Goal: Information Seeking & Learning: Check status

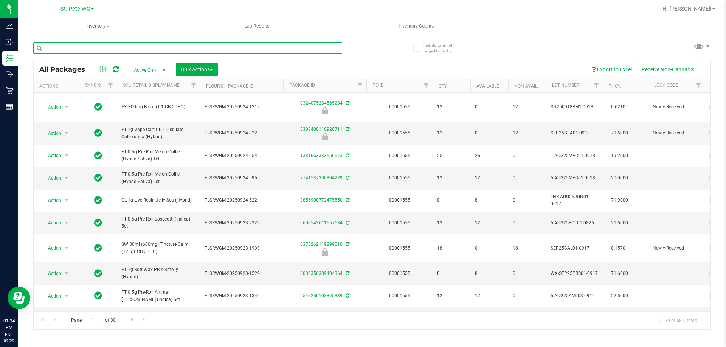
click at [68, 50] on input "text" at bounding box center [187, 47] width 309 height 11
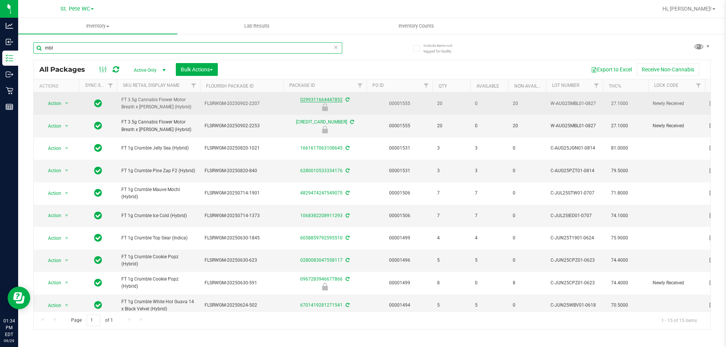
type input "mbl"
click at [320, 101] on link "0299311664447852" at bounding box center [321, 99] width 42 height 5
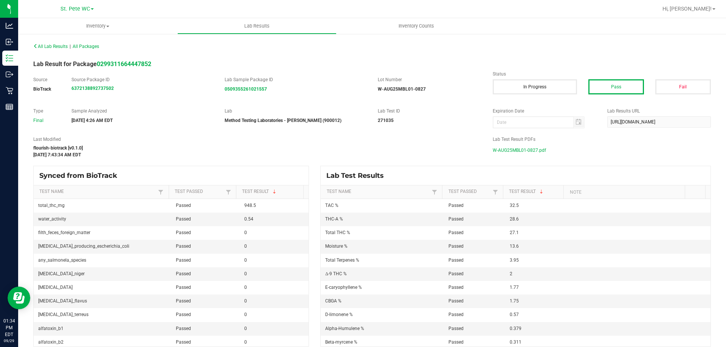
click at [528, 149] on span "W-AUG25MBL01-0827.pdf" at bounding box center [518, 150] width 53 height 11
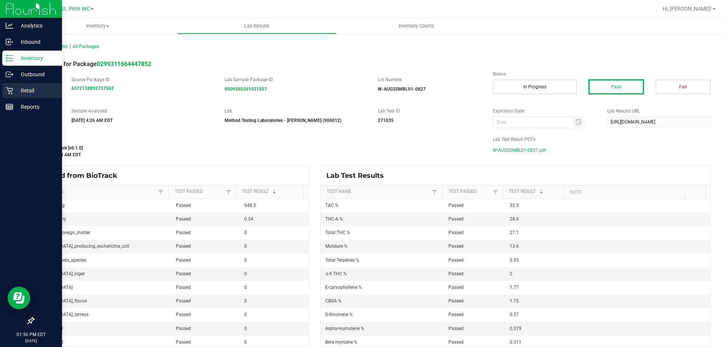
click at [15, 91] on p "Retail" at bounding box center [35, 90] width 45 height 9
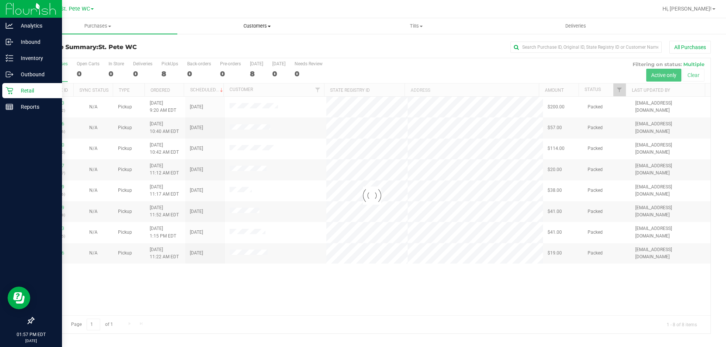
click at [254, 28] on span "Customers" at bounding box center [257, 26] width 158 height 7
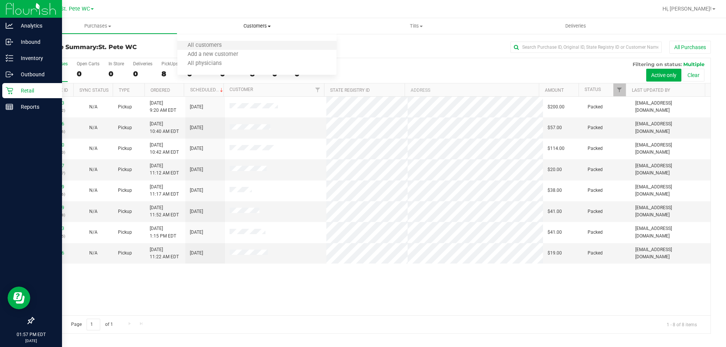
click at [252, 44] on li "All customers" at bounding box center [256, 45] width 159 height 9
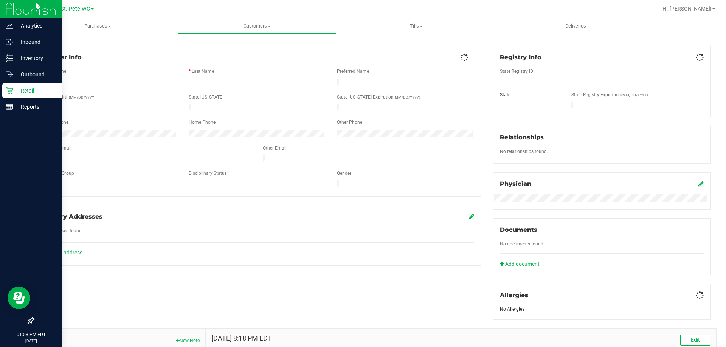
scroll to position [192, 0]
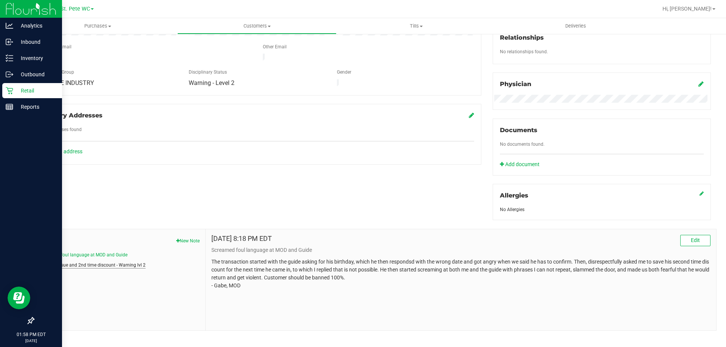
click at [126, 266] on button "birthday issue and 2nd time discount - Warning lvl 2" at bounding box center [92, 265] width 106 height 7
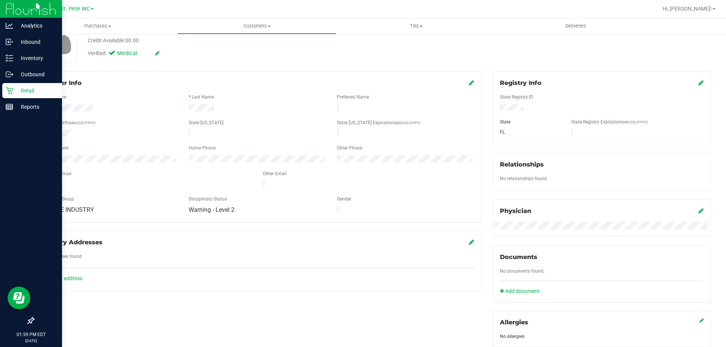
scroll to position [0, 0]
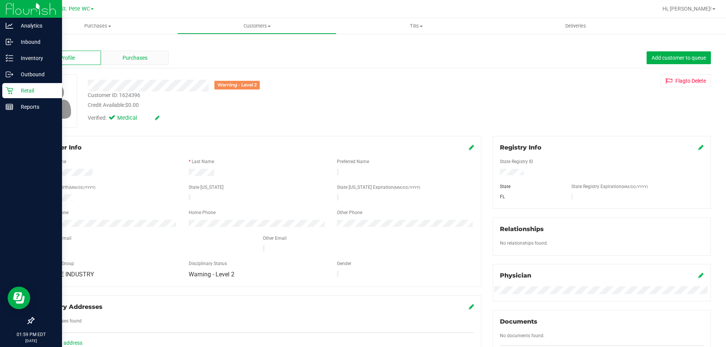
click at [143, 54] on span "Purchases" at bounding box center [134, 58] width 25 height 8
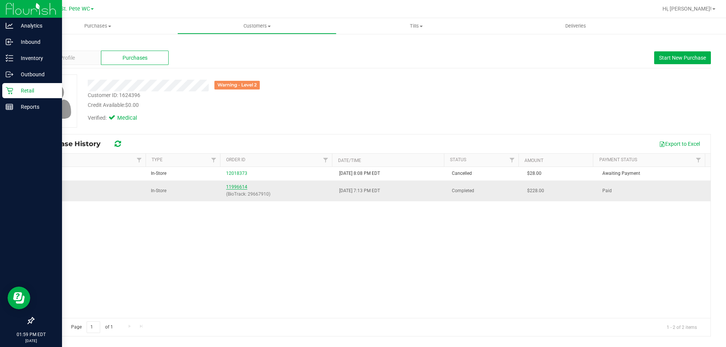
click at [233, 186] on link "11996614" at bounding box center [236, 186] width 21 height 5
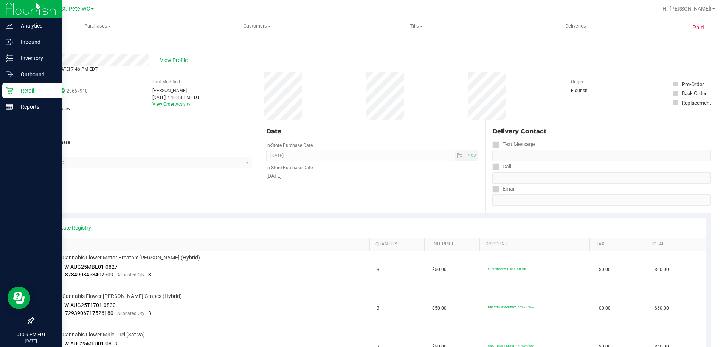
click at [8, 91] on icon at bounding box center [10, 91] width 8 height 8
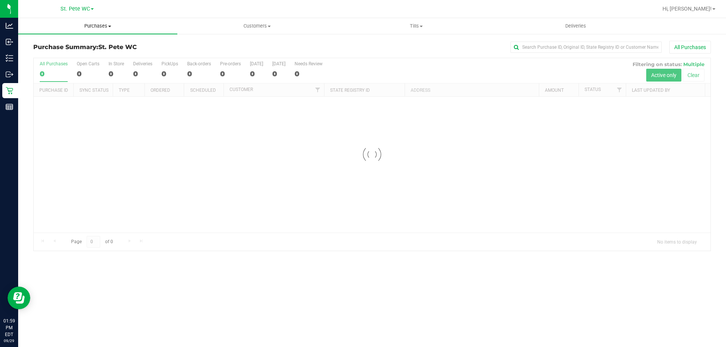
click at [88, 28] on span "Purchases" at bounding box center [97, 26] width 159 height 7
click at [292, 23] on span "Customers" at bounding box center [257, 26] width 158 height 7
click at [276, 47] on li "All customers" at bounding box center [256, 45] width 159 height 9
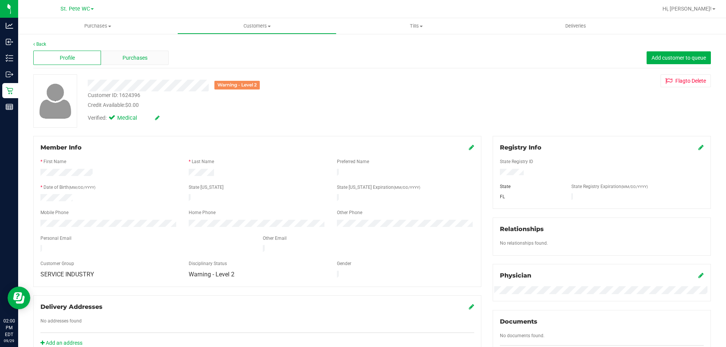
click at [119, 59] on div "Purchases" at bounding box center [135, 58] width 68 height 14
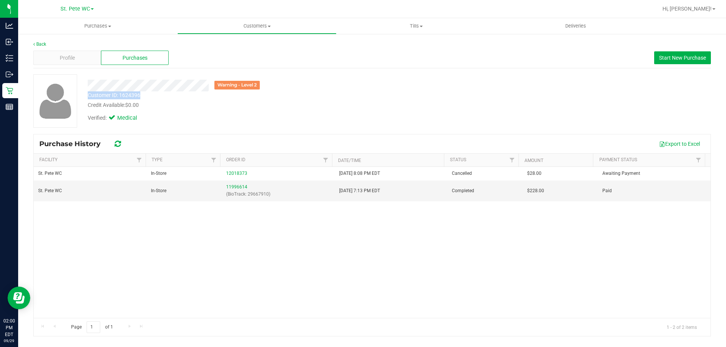
drag, startPoint x: 150, startPoint y: 95, endPoint x: 89, endPoint y: 97, distance: 60.5
click at [89, 97] on div "Customer ID: 1624396 Credit Available: $0.00" at bounding box center [254, 100] width 344 height 18
copy div "Customer ID: 1624396"
click at [82, 60] on div "Profile" at bounding box center [67, 58] width 68 height 14
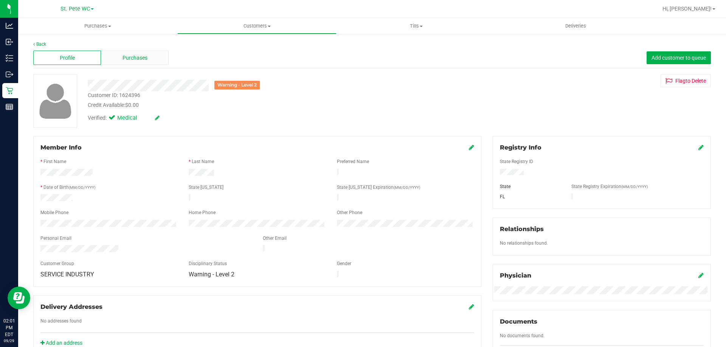
click at [123, 54] on span "Purchases" at bounding box center [134, 58] width 25 height 8
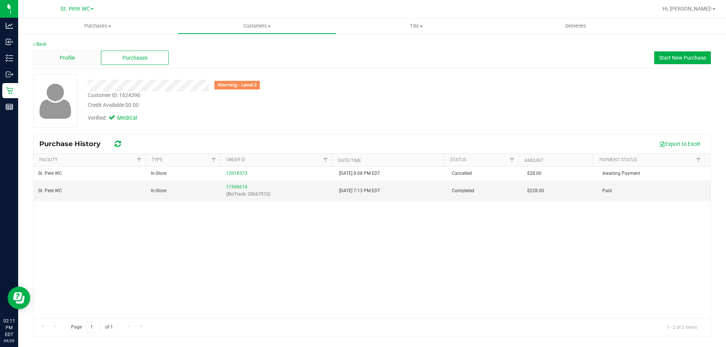
click at [62, 65] on div "Profile Purchases Start New Purchase" at bounding box center [371, 58] width 677 height 21
click at [67, 60] on span "Profile" at bounding box center [67, 58] width 15 height 8
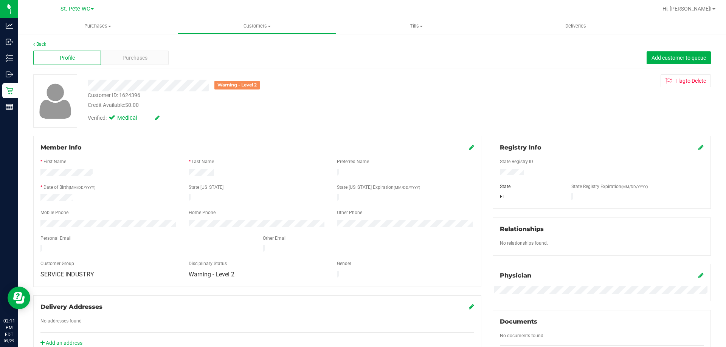
click at [37, 221] on div at bounding box center [109, 224] width 148 height 9
click at [323, 178] on div at bounding box center [256, 181] width 433 height 6
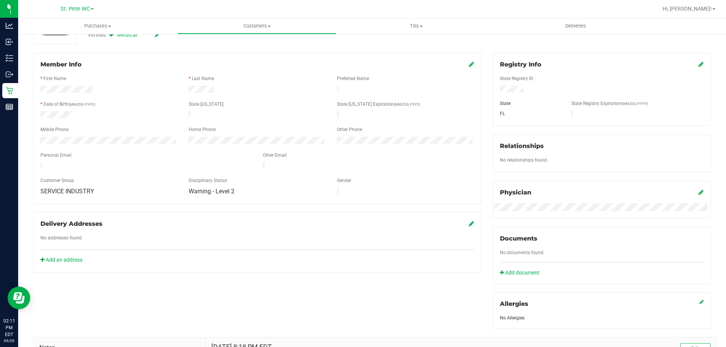
scroll to position [199, 0]
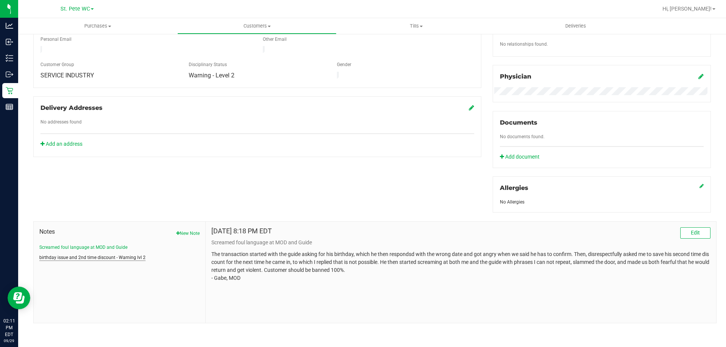
click at [125, 258] on button "birthday issue and 2nd time discount - Warning lvl 2" at bounding box center [92, 257] width 106 height 7
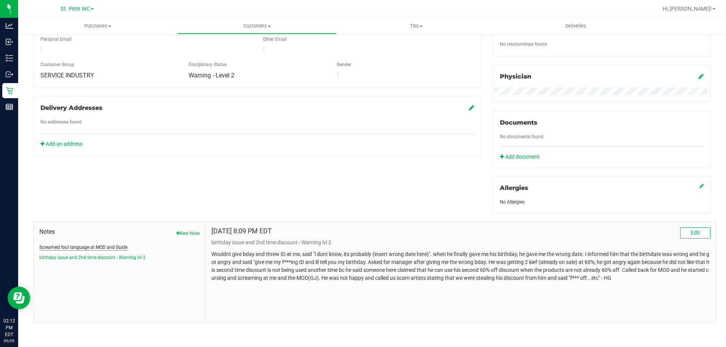
click at [109, 244] on button "Screamed foul language at MOD and Guide" at bounding box center [83, 247] width 88 height 7
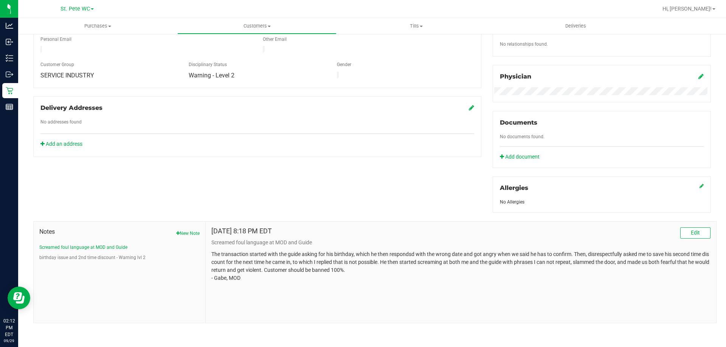
click at [100, 251] on ul "Screamed foul language at MOD and Guide birthday issue and 2nd time discount - …" at bounding box center [119, 252] width 160 height 17
click at [103, 256] on button "birthday issue and 2nd time discount - Warning lvl 2" at bounding box center [92, 257] width 106 height 7
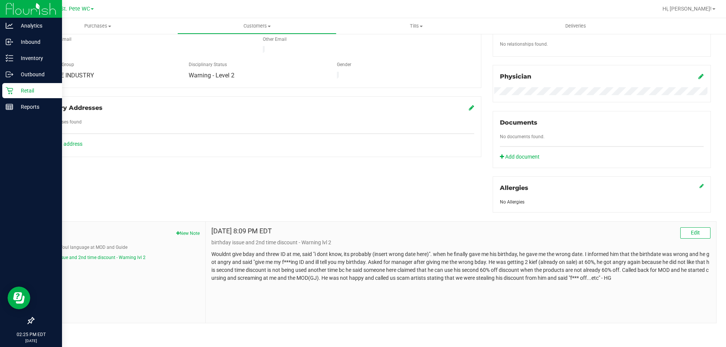
click at [7, 85] on div "Retail" at bounding box center [32, 90] width 60 height 15
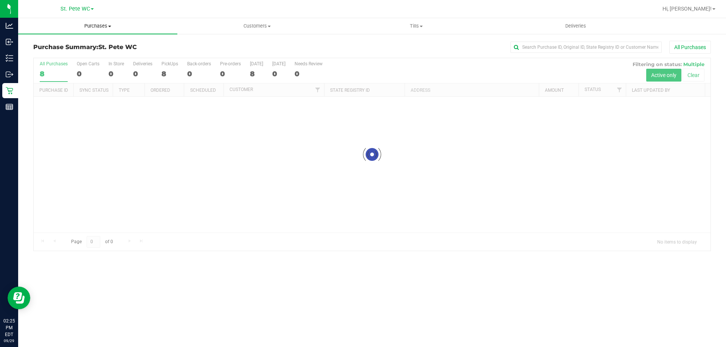
click at [110, 28] on span "Purchases" at bounding box center [97, 26] width 159 height 7
click at [94, 54] on li "Fulfillment" at bounding box center [97, 54] width 159 height 9
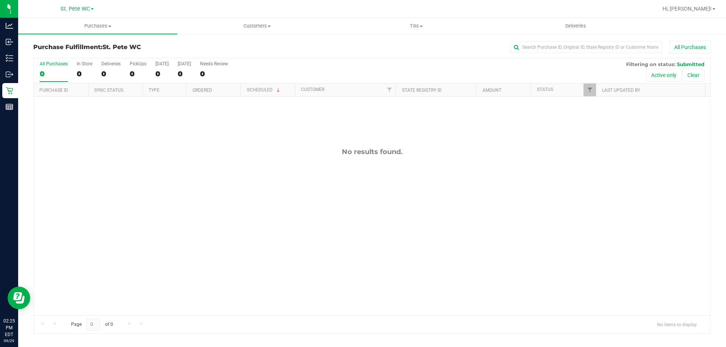
click at [173, 142] on div "No results found." at bounding box center [372, 232] width 676 height 270
click at [85, 31] on uib-tab-heading "Purchases Summary of purchases Fulfillment All purchases" at bounding box center [97, 26] width 159 height 16
click at [76, 53] on li "Fulfillment" at bounding box center [97, 54] width 159 height 9
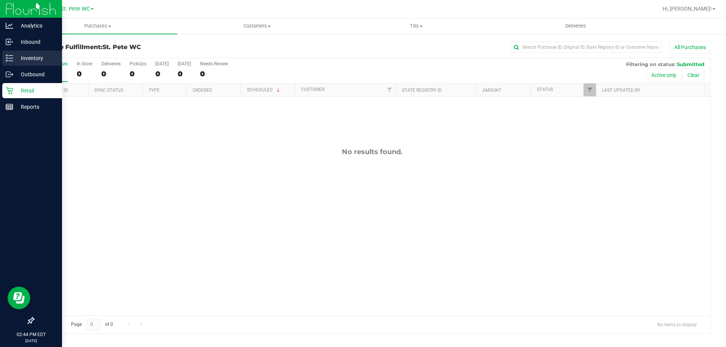
click at [13, 57] on p "Inventory" at bounding box center [35, 58] width 45 height 9
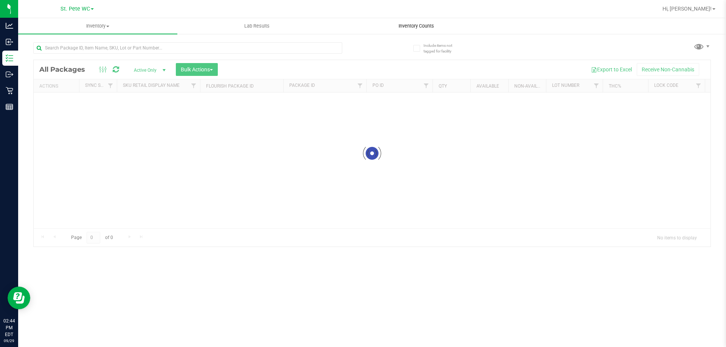
click at [415, 29] on uib-tab-heading "Inventory Counts" at bounding box center [416, 26] width 158 height 15
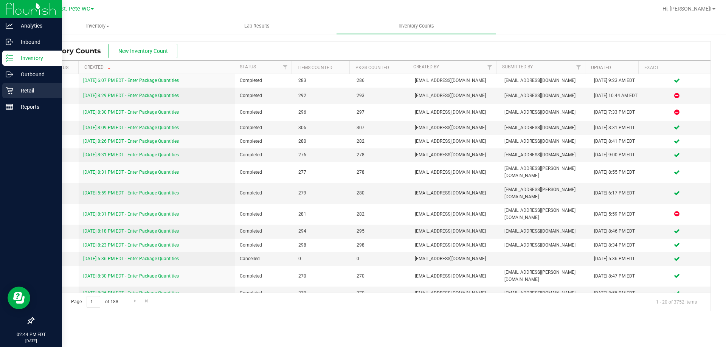
click at [3, 92] on div "Retail" at bounding box center [32, 90] width 60 height 15
